Goal: Task Accomplishment & Management: Manage account settings

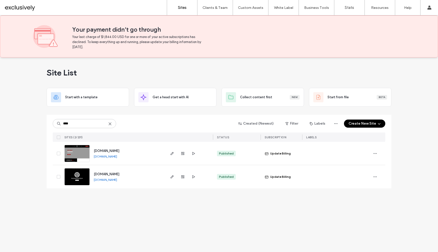
type input "****"
click at [115, 152] on span "[DOMAIN_NAME]" at bounding box center [107, 151] width 26 height 4
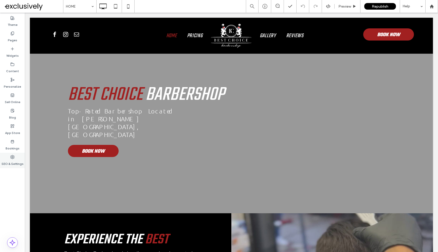
click at [12, 157] on icon at bounding box center [12, 157] width 4 height 4
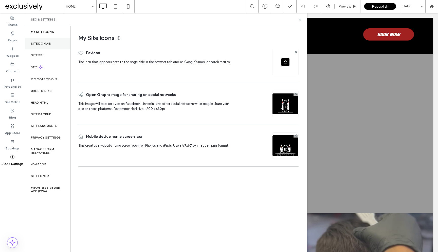
click at [41, 41] on div "Site Domain" at bounding box center [48, 44] width 46 height 12
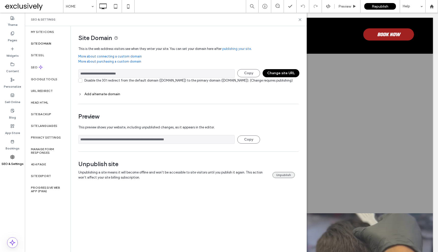
click at [287, 178] on button "Unpublish" at bounding box center [284, 175] width 22 height 6
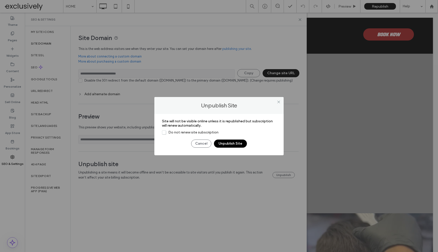
click at [201, 131] on span "Do not renew site subscription" at bounding box center [190, 132] width 57 height 4
click at [226, 141] on button "Unpublish Site" at bounding box center [230, 144] width 33 height 8
